Goal: Transaction & Acquisition: Register for event/course

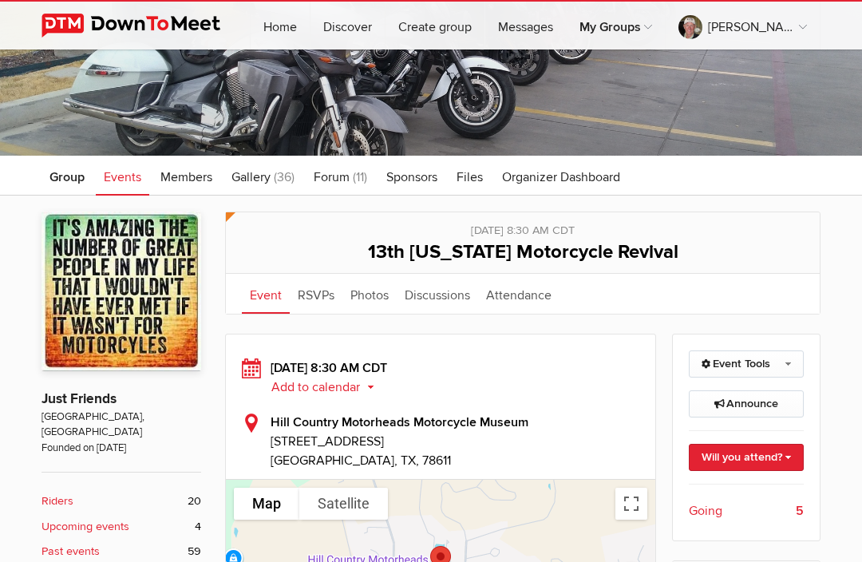
scroll to position [105, 0]
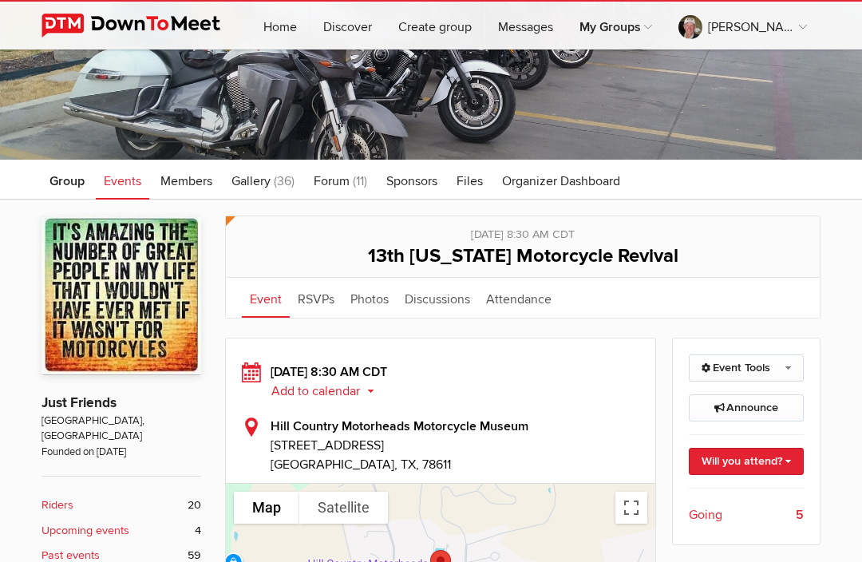
click at [136, 185] on span "Events" at bounding box center [123, 181] width 38 height 16
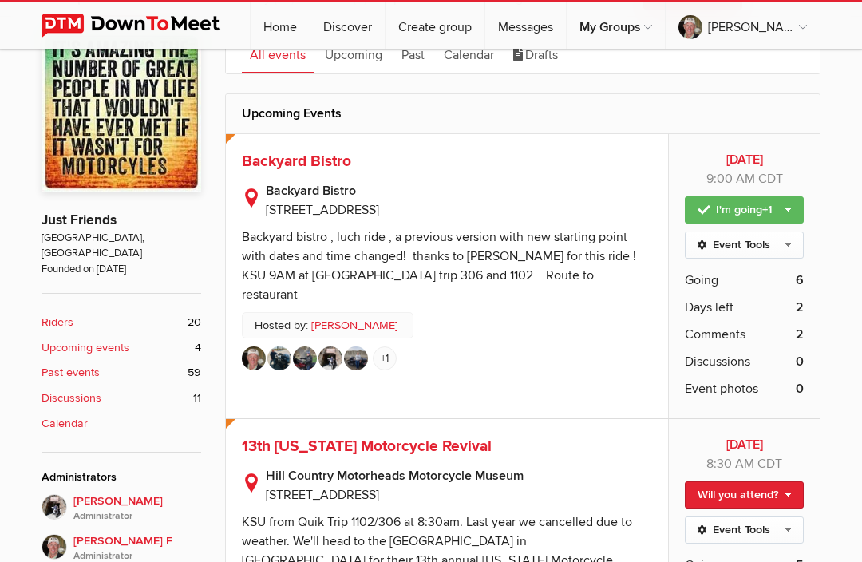
scroll to position [290, 0]
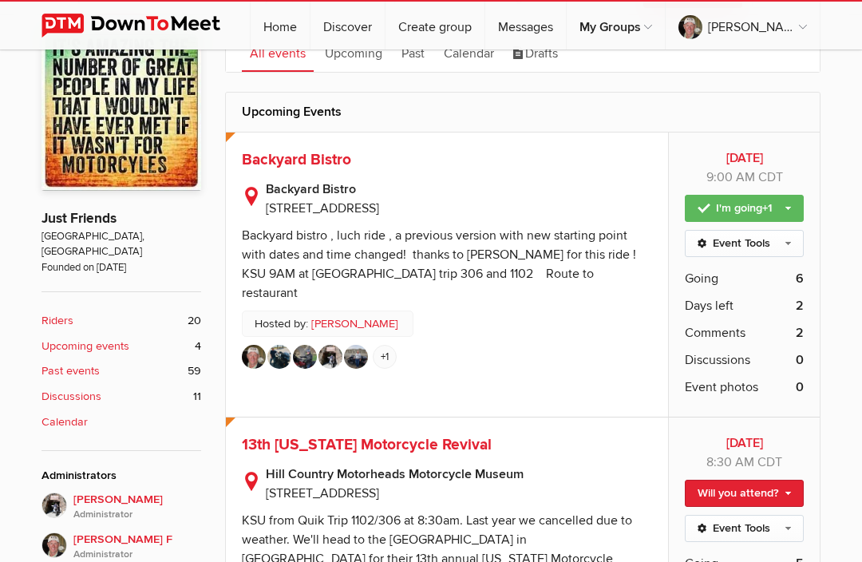
click at [265, 345] on img at bounding box center [254, 357] width 24 height 24
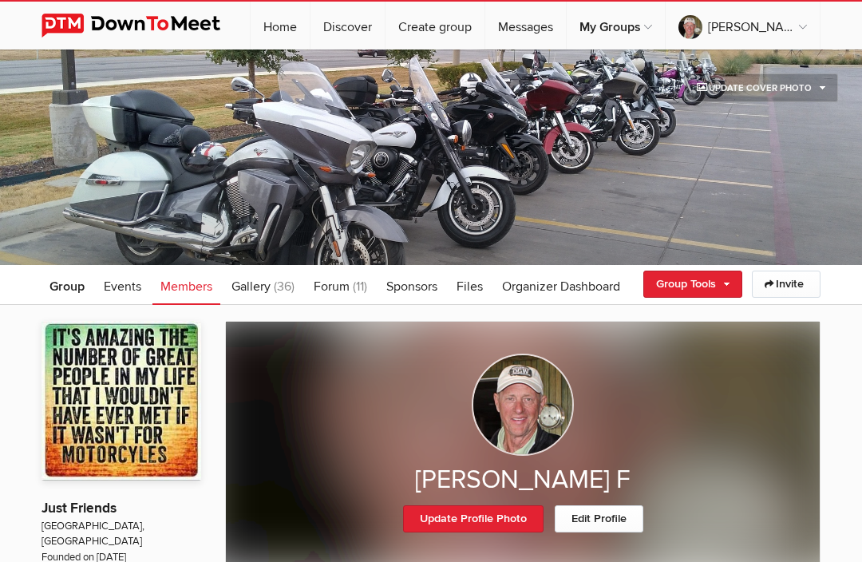
click at [128, 294] on span "Events" at bounding box center [123, 286] width 38 height 16
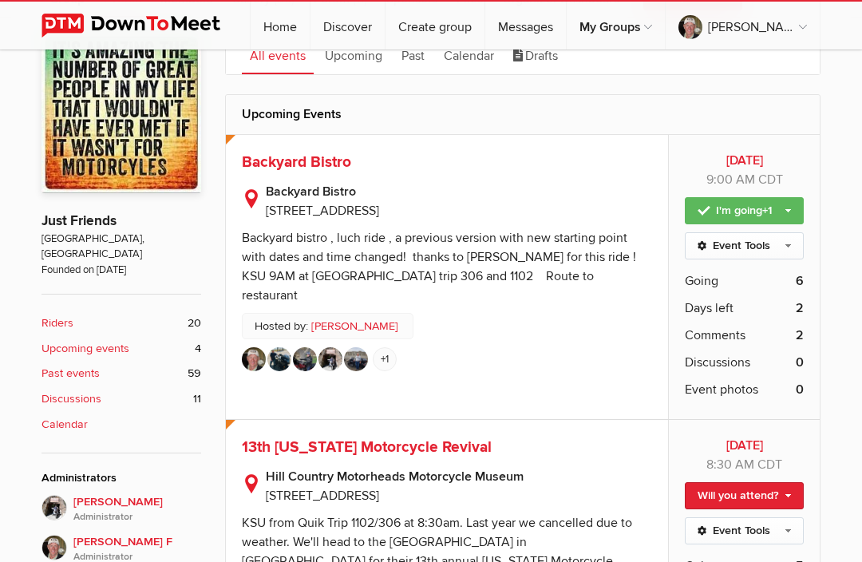
scroll to position [289, 0]
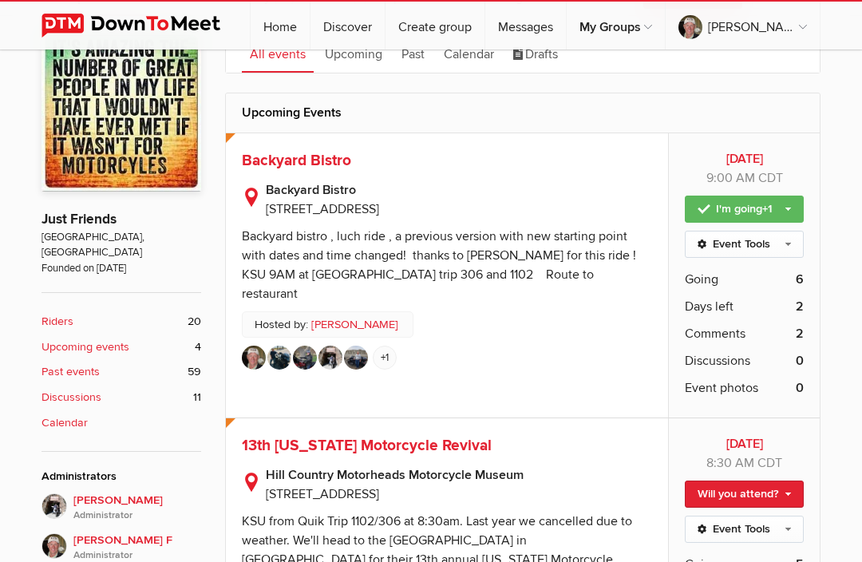
click at [715, 286] on span "Going" at bounding box center [702, 279] width 34 height 19
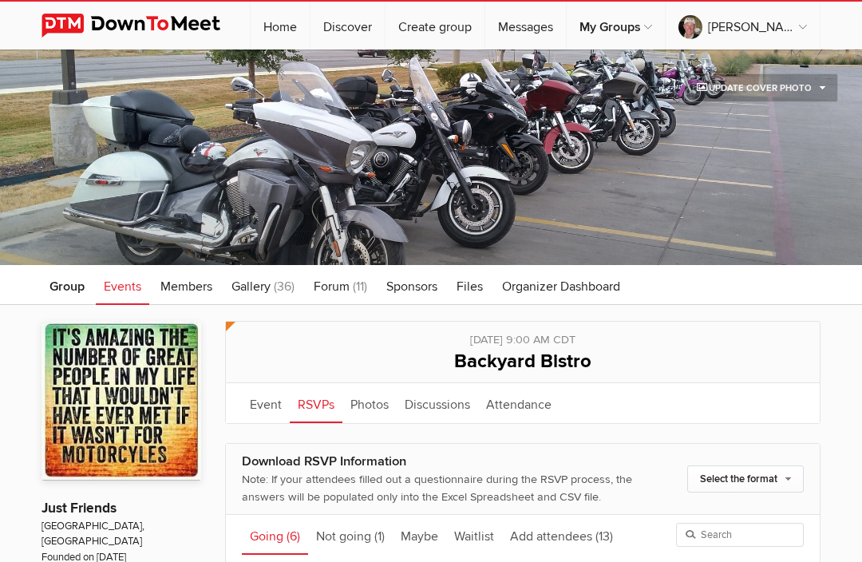
click at [128, 300] on link "Events" at bounding box center [122, 285] width 53 height 40
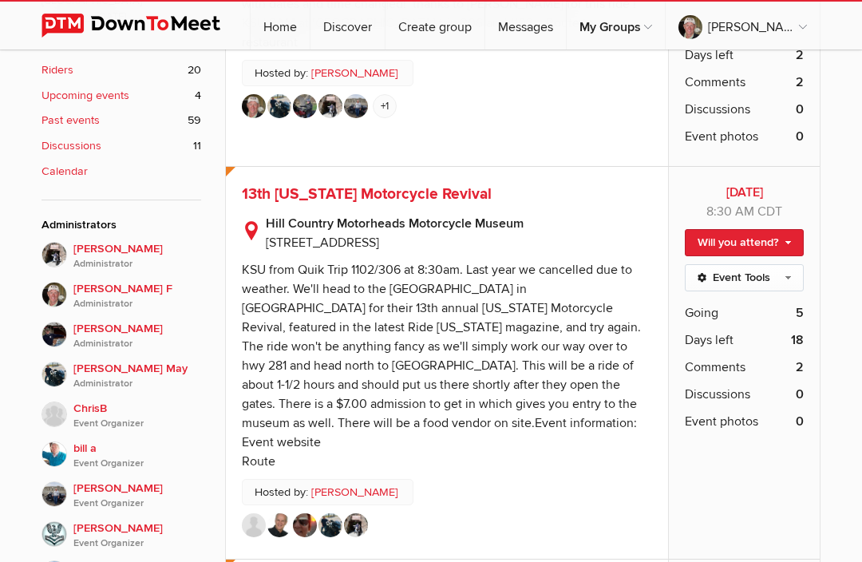
scroll to position [541, 0]
click at [711, 321] on span "Going" at bounding box center [702, 311] width 34 height 19
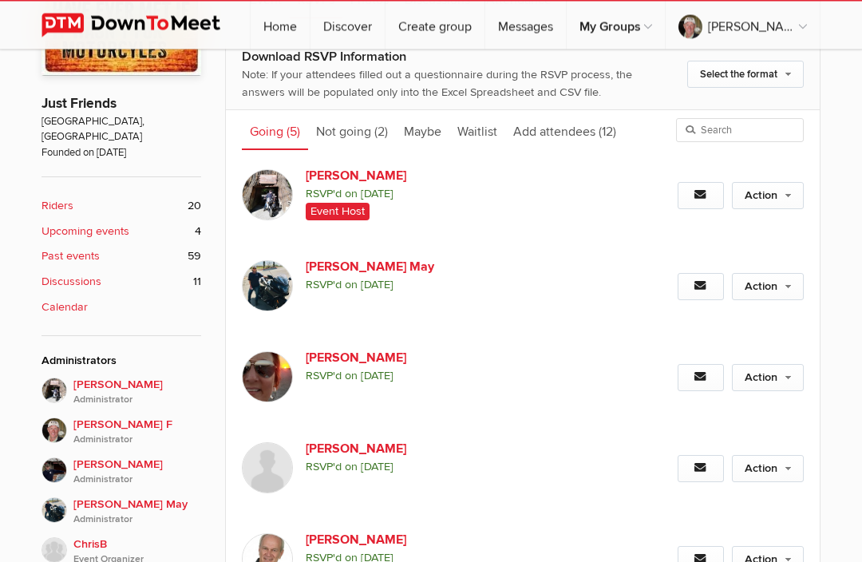
scroll to position [404, 0]
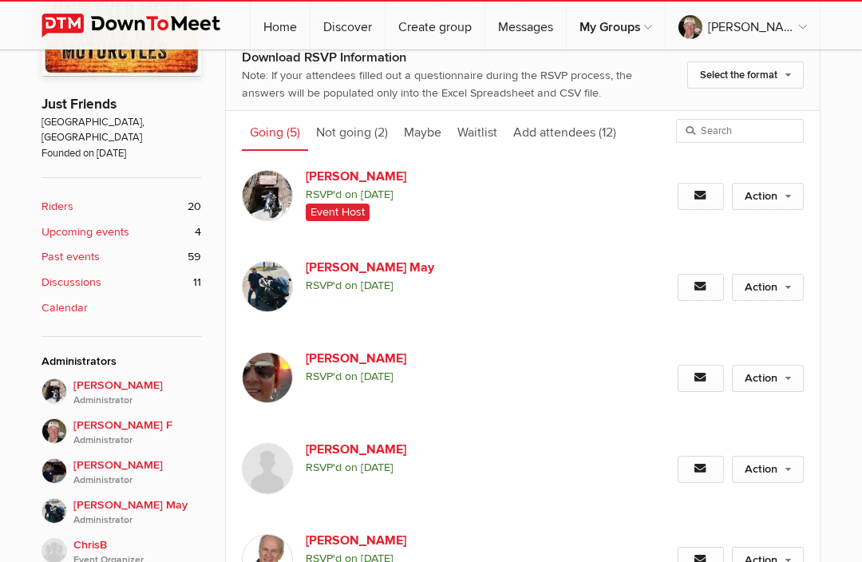
click at [357, 142] on link "Not going (2)" at bounding box center [352, 131] width 88 height 40
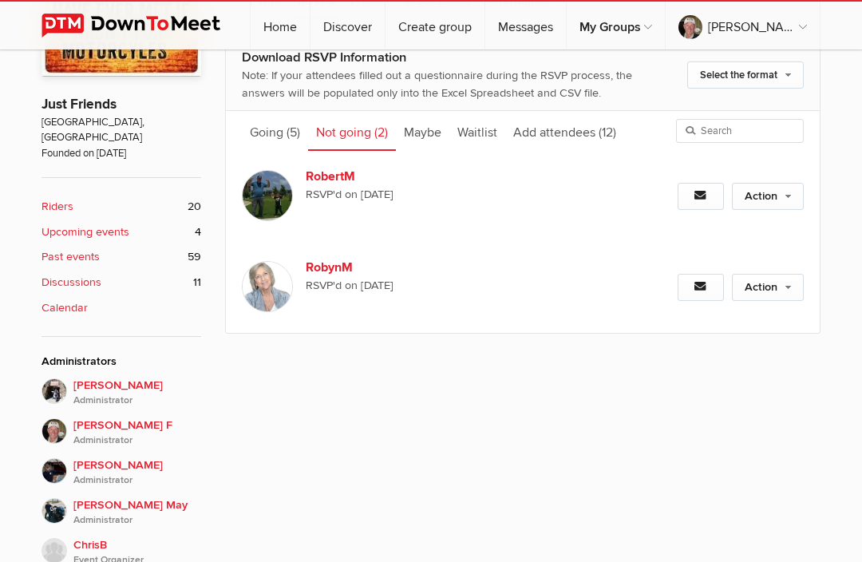
click at [276, 140] on link "Going (5)" at bounding box center [275, 131] width 66 height 40
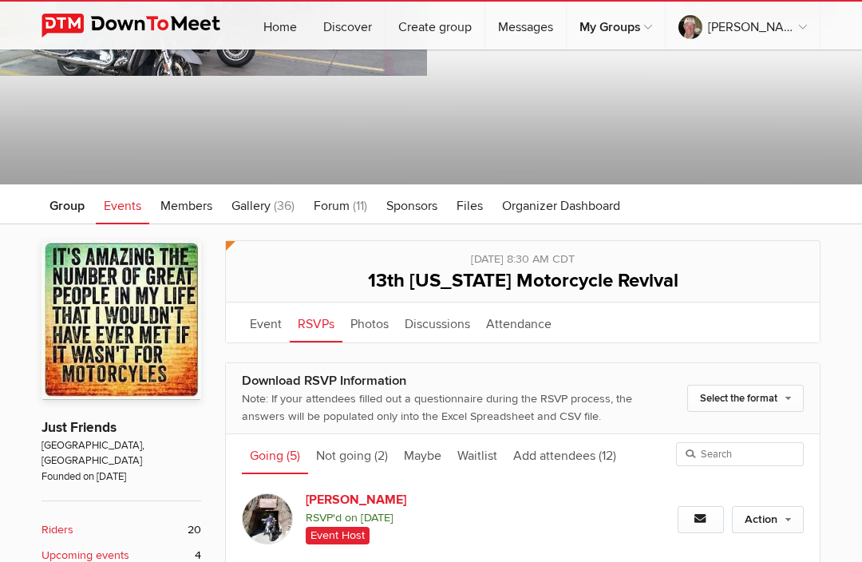
scroll to position [199, 0]
